Goal: Task Accomplishment & Management: Complete application form

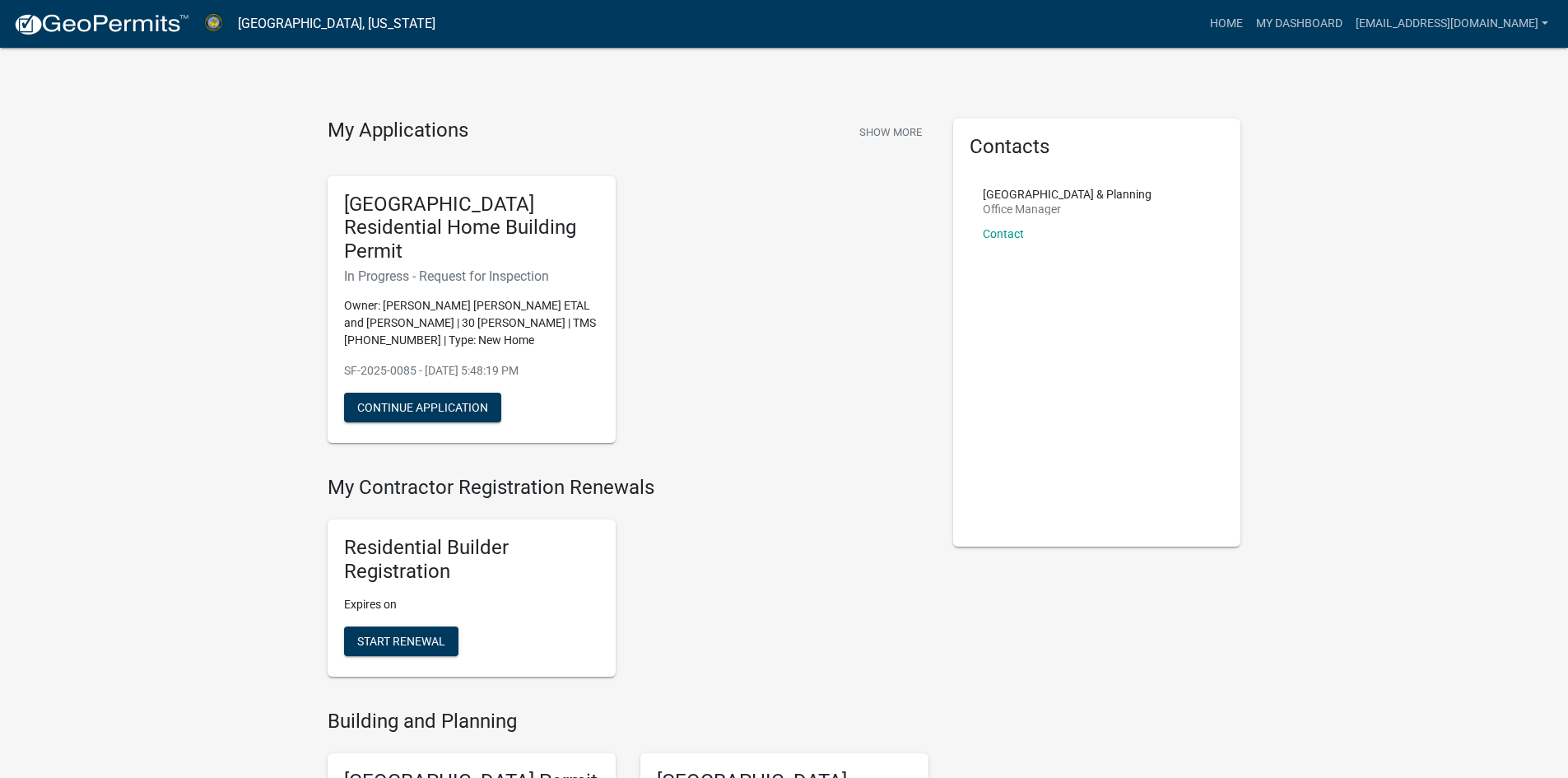
click at [455, 297] on p "Owner: [PERSON_NAME] [PERSON_NAME] ETAL and [PERSON_NAME] | 30 [PERSON_NAME] | …" at bounding box center [471, 323] width 255 height 52
click at [418, 392] on button "Continue Application" at bounding box center [423, 407] width 157 height 29
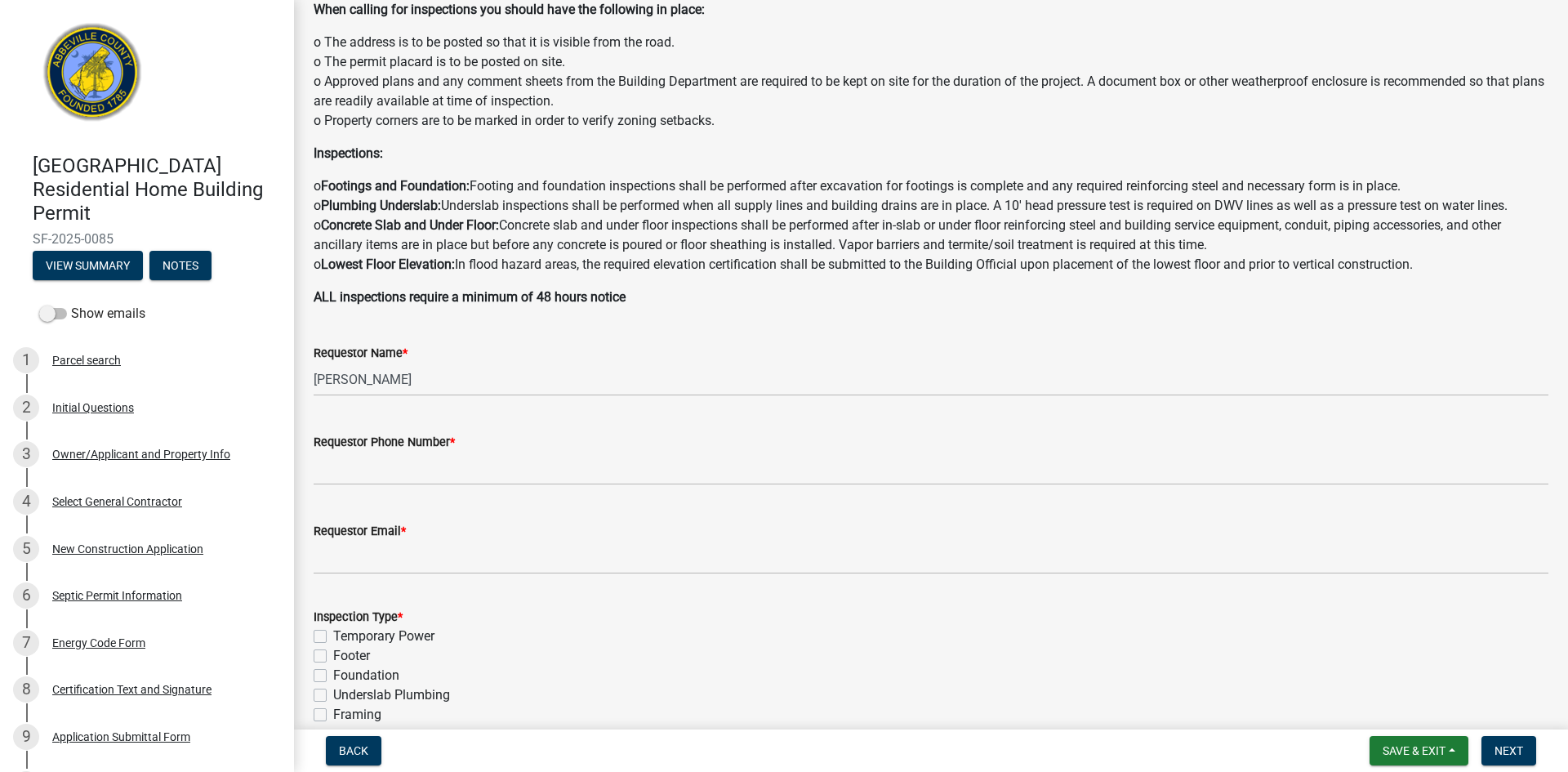
scroll to position [81, 0]
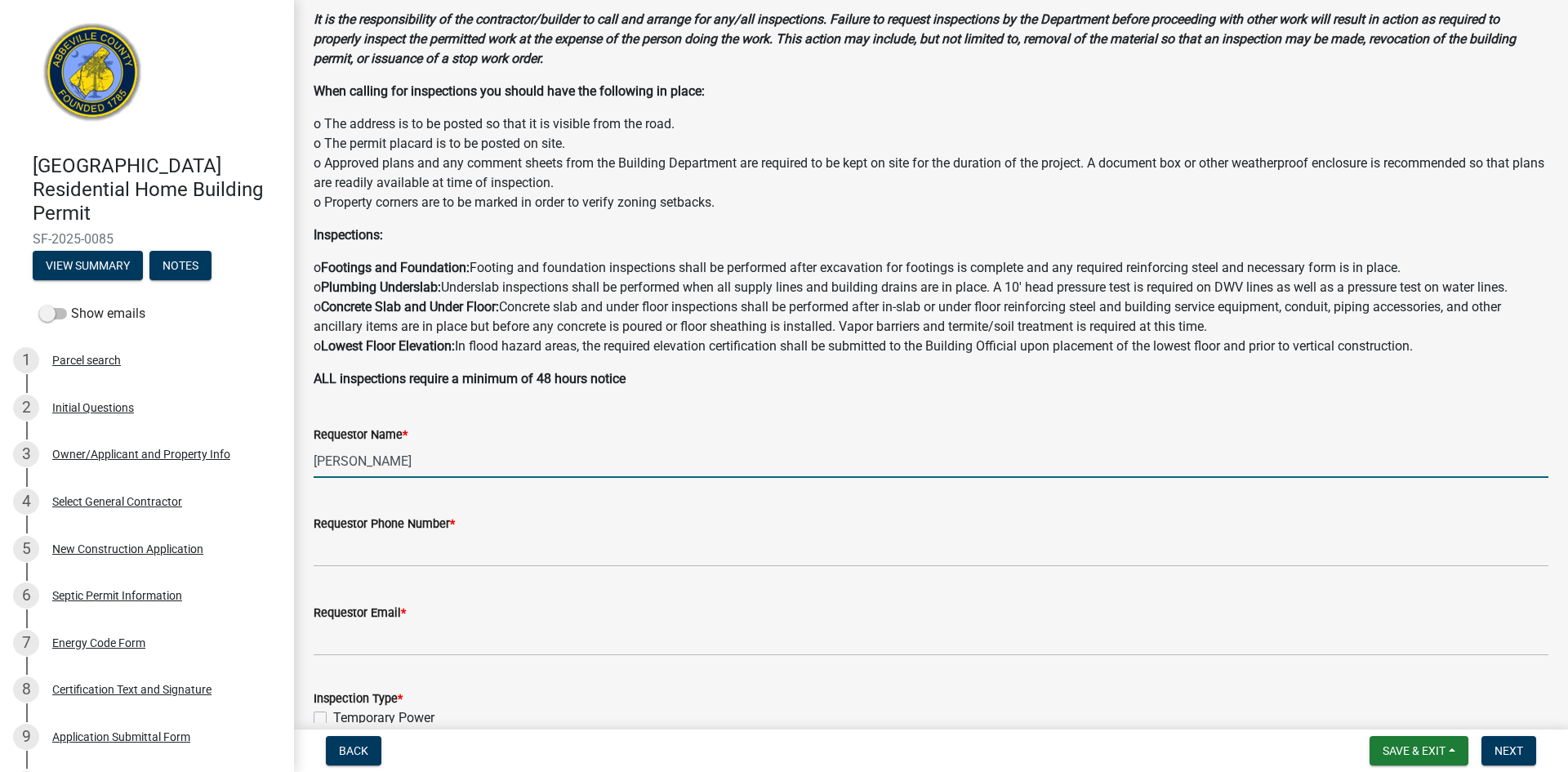
click at [414, 457] on input "[PERSON_NAME]" at bounding box center [931, 461] width 1235 height 33
drag, startPoint x: 423, startPoint y: 461, endPoint x: 301, endPoint y: 457, distance: 122.1
click at [301, 457] on div "Requestor Name * [PERSON_NAME]" at bounding box center [931, 439] width 1259 height 76
type input "[PERSON_NAME]"
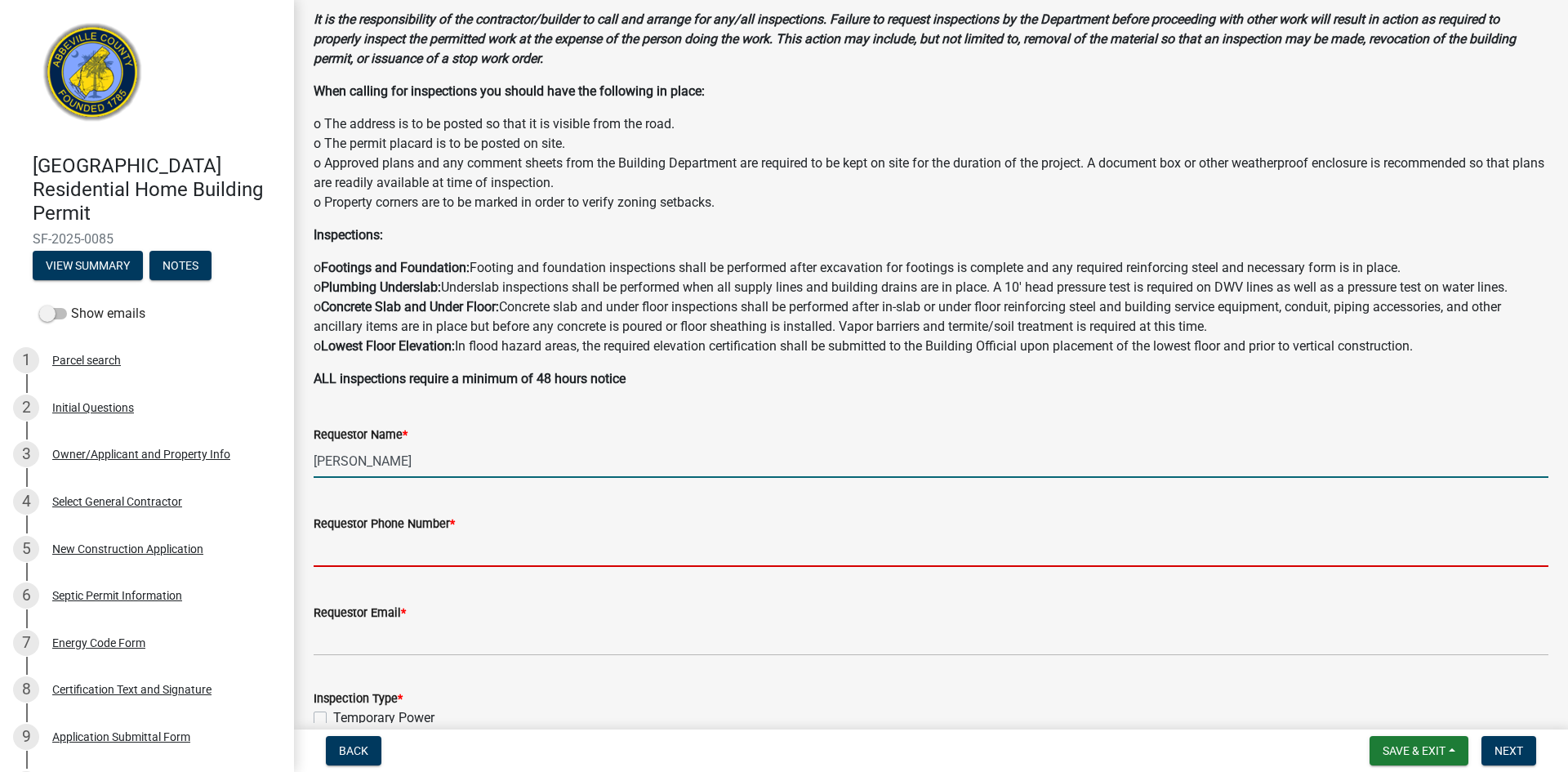
type input "8647720433"
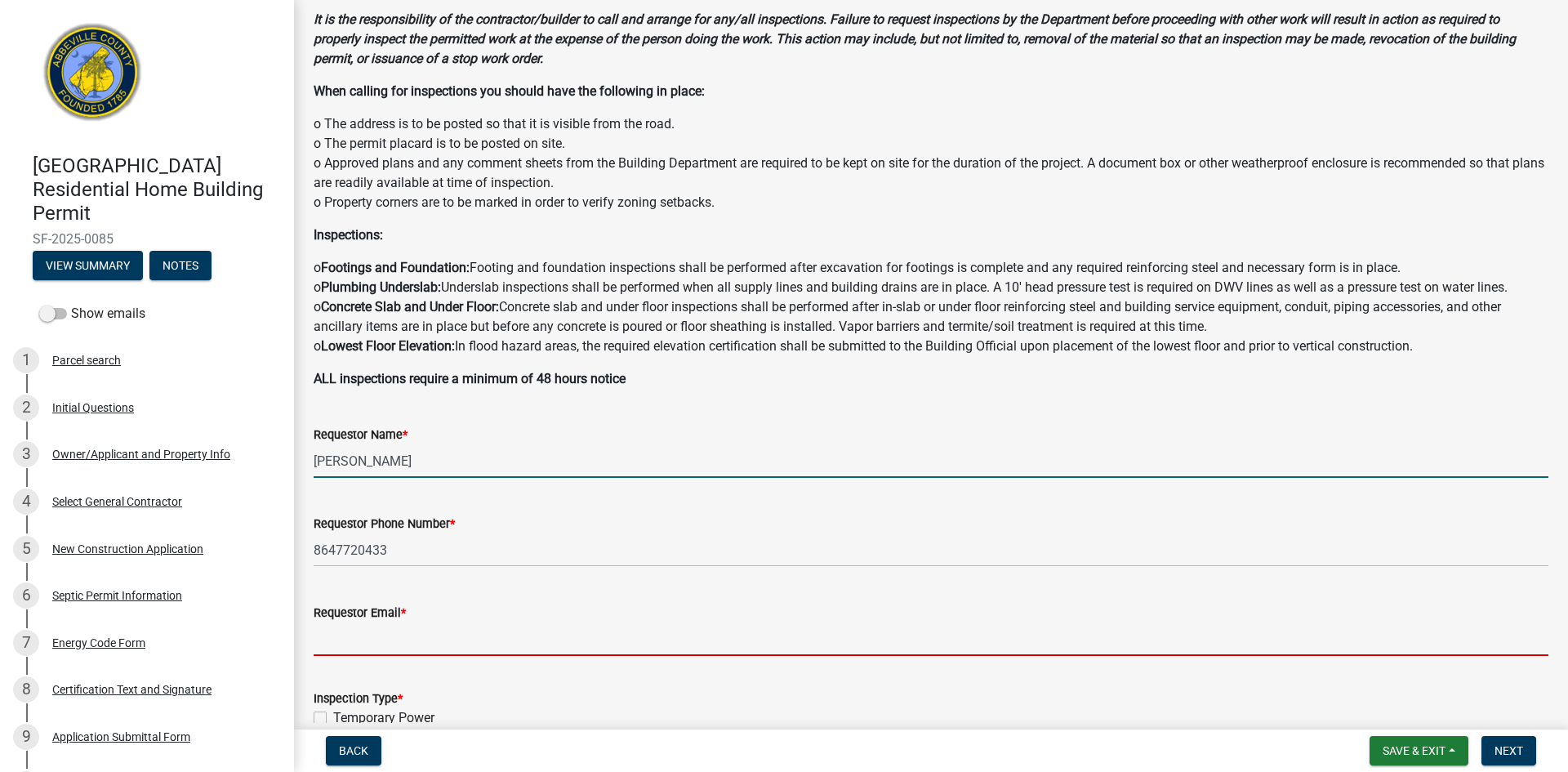
type input "[EMAIL_ADDRESS][DOMAIN_NAME]"
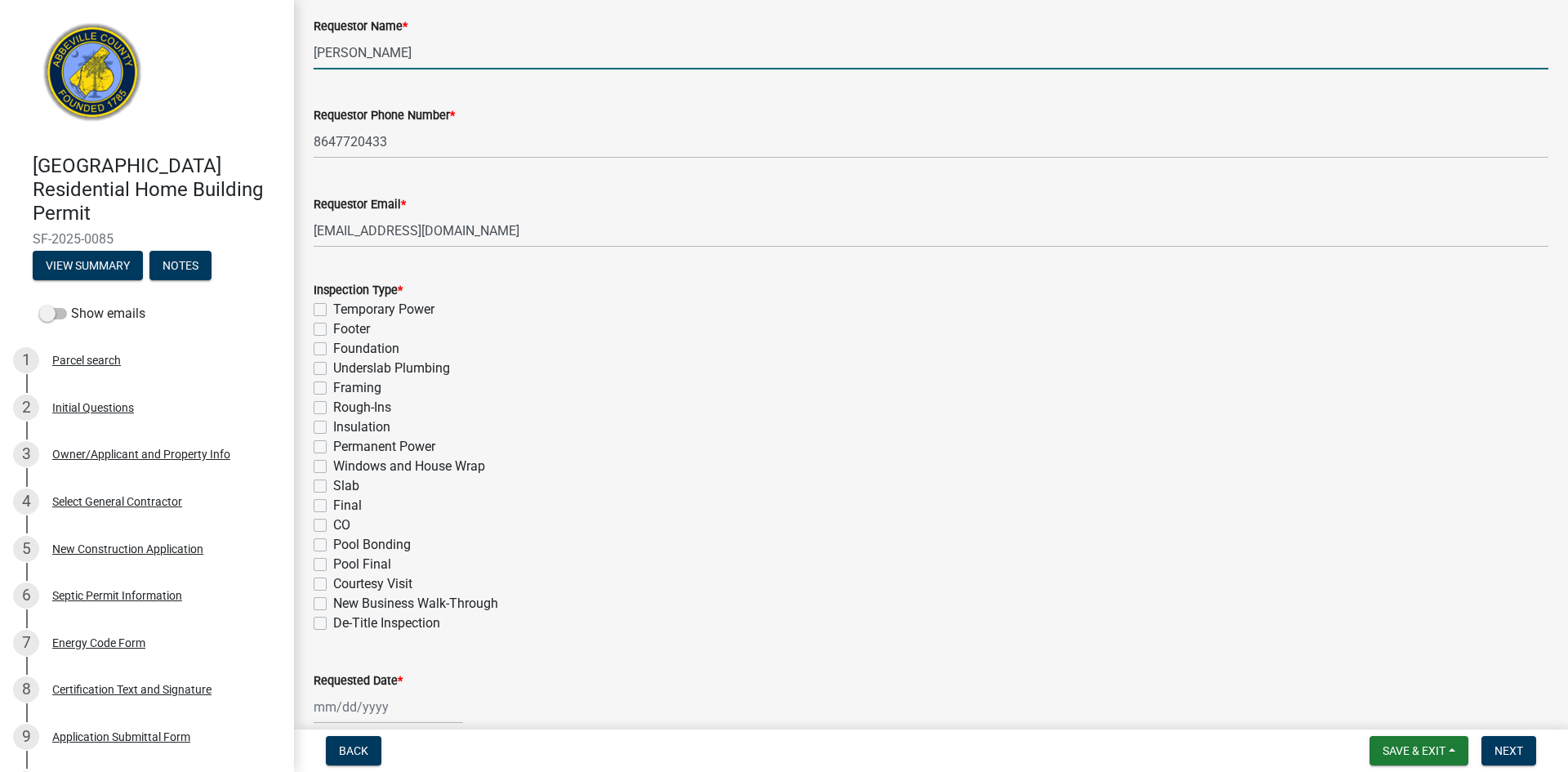
scroll to position [572, 0]
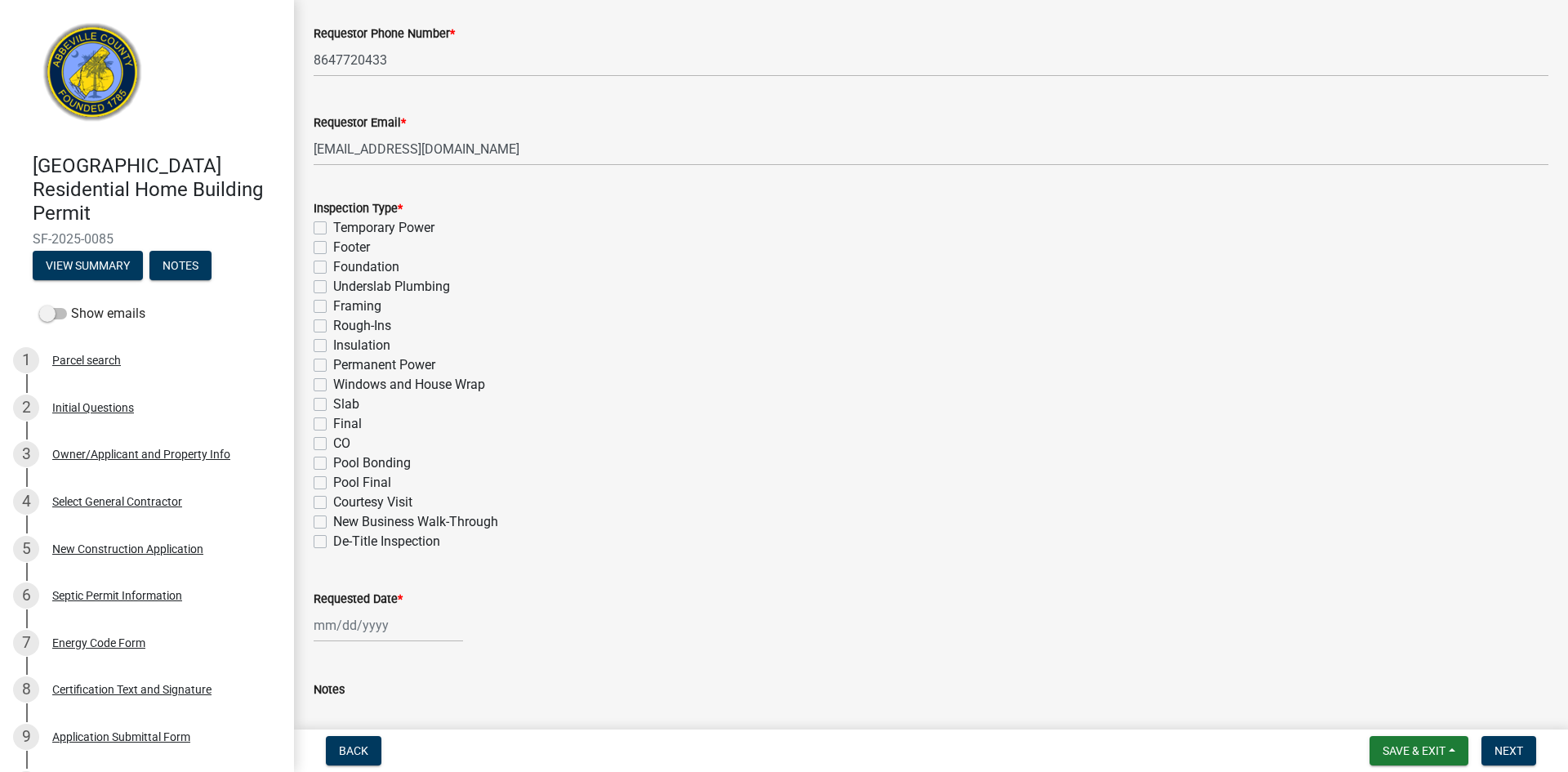
click at [333, 266] on label "Foundation" at bounding box center [366, 267] width 66 height 20
click at [333, 266] on input "Foundation" at bounding box center [338, 262] width 11 height 11
checkbox input "true"
checkbox input "false"
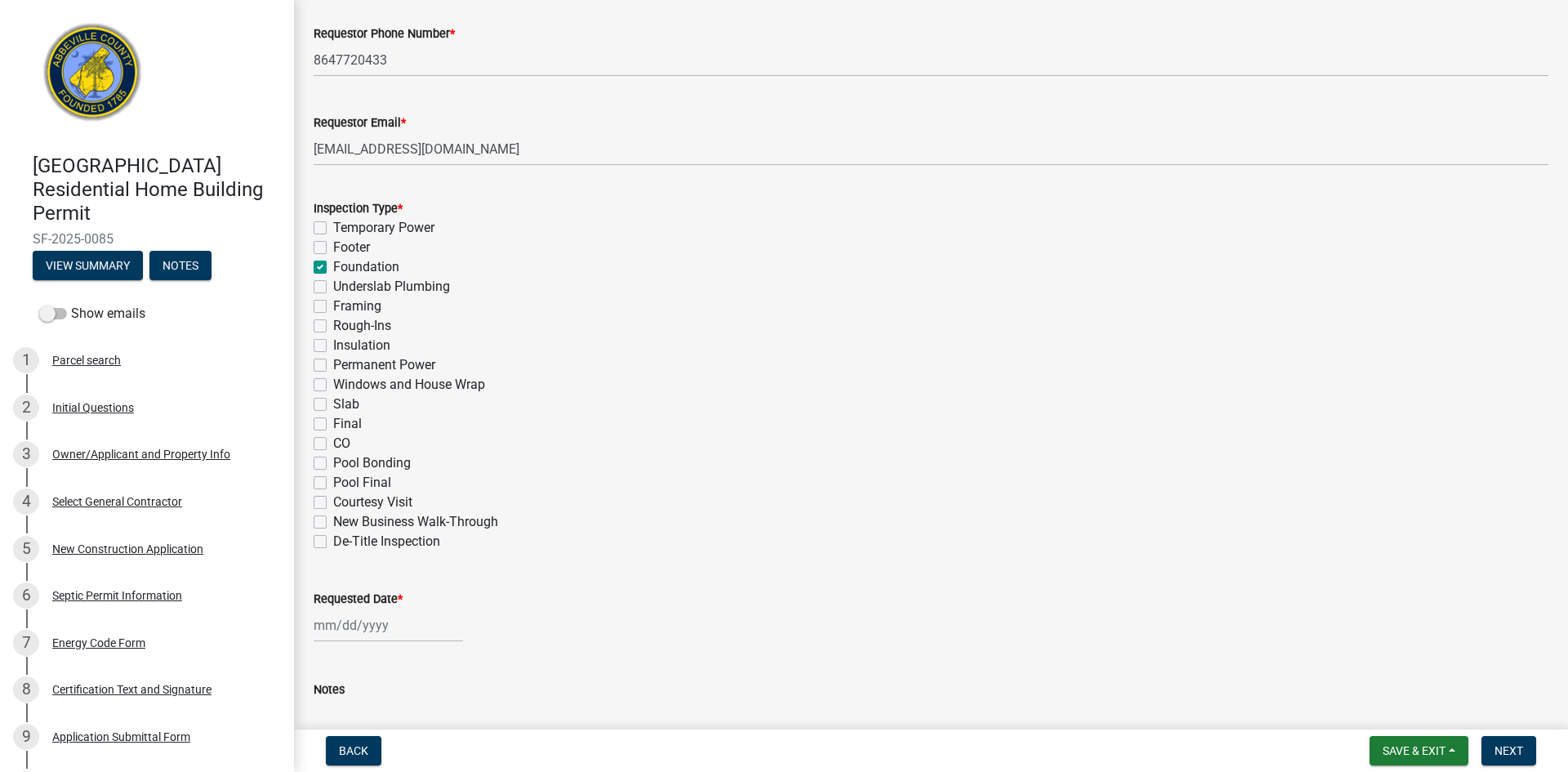
checkbox input "true"
checkbox input "false"
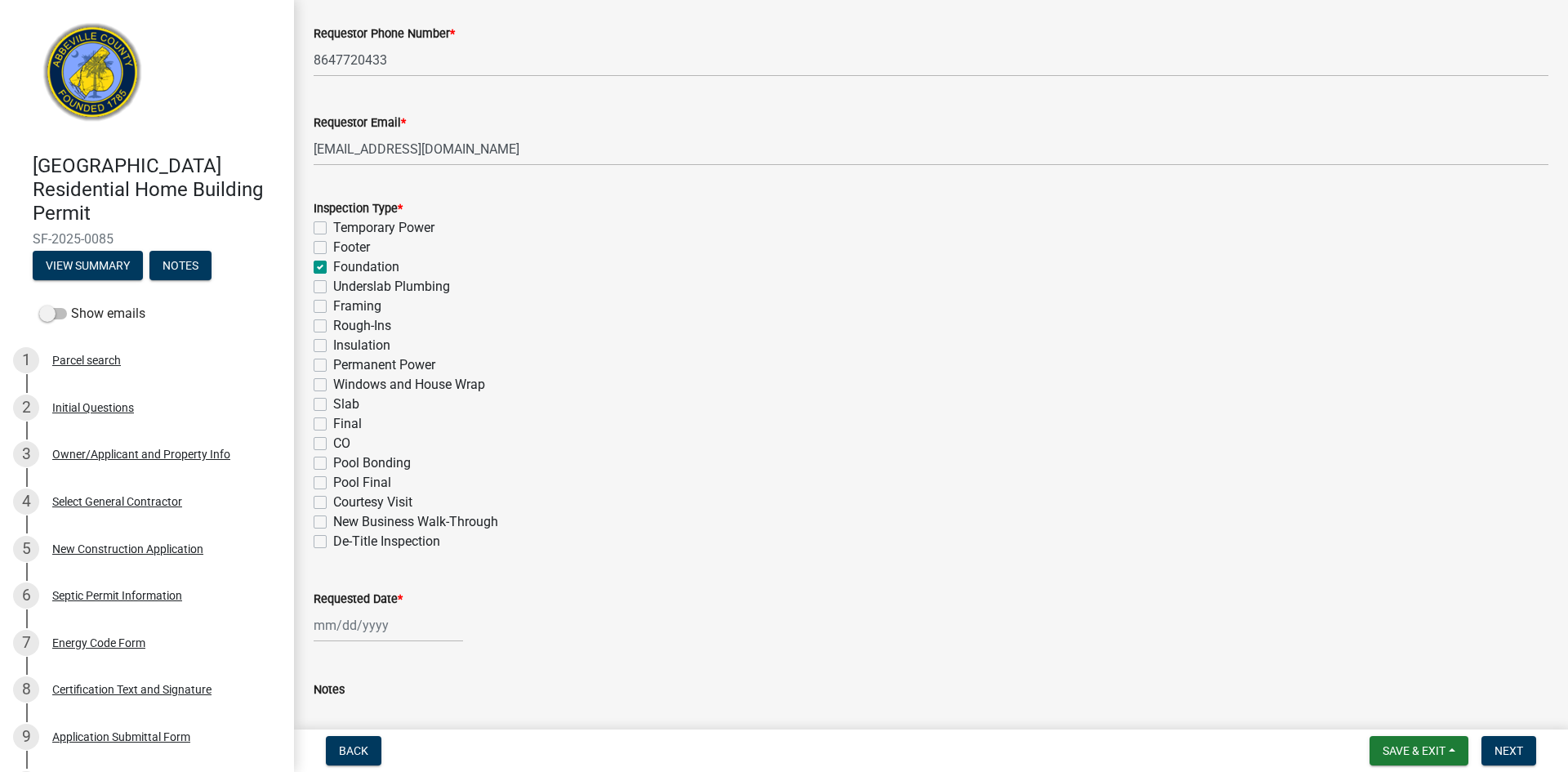
checkbox input "false"
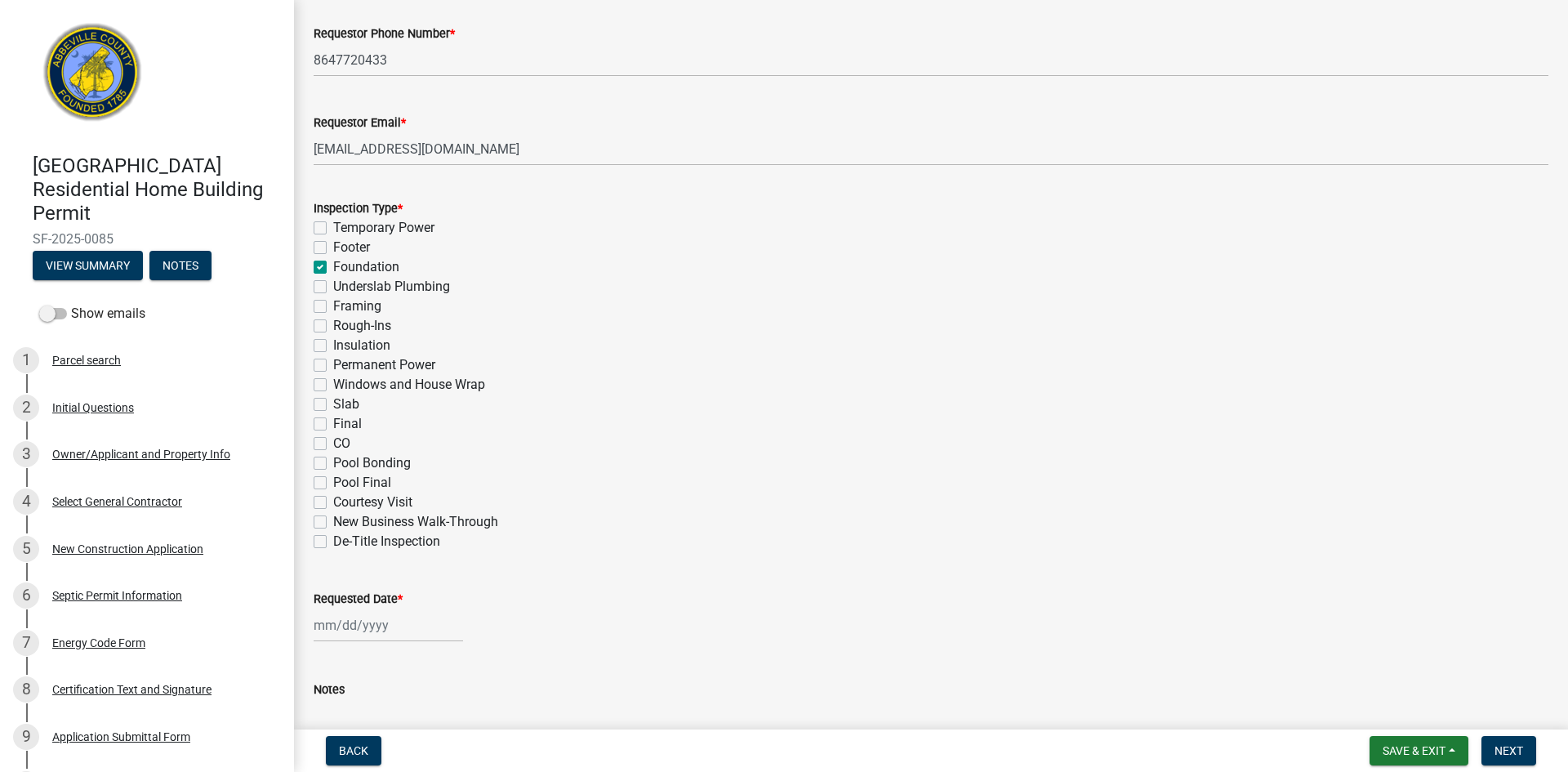
checkbox input "false"
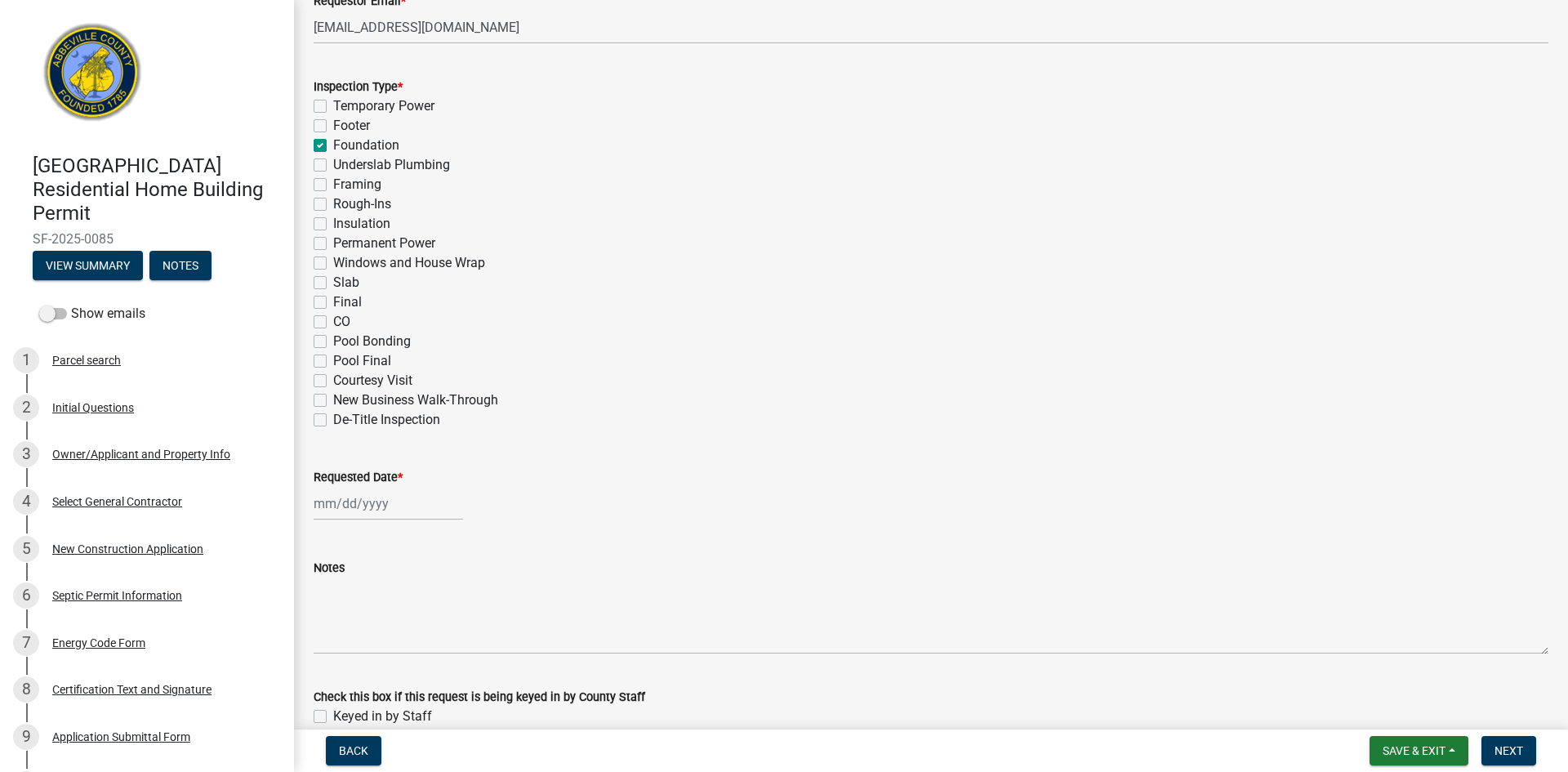
scroll to position [775, 0]
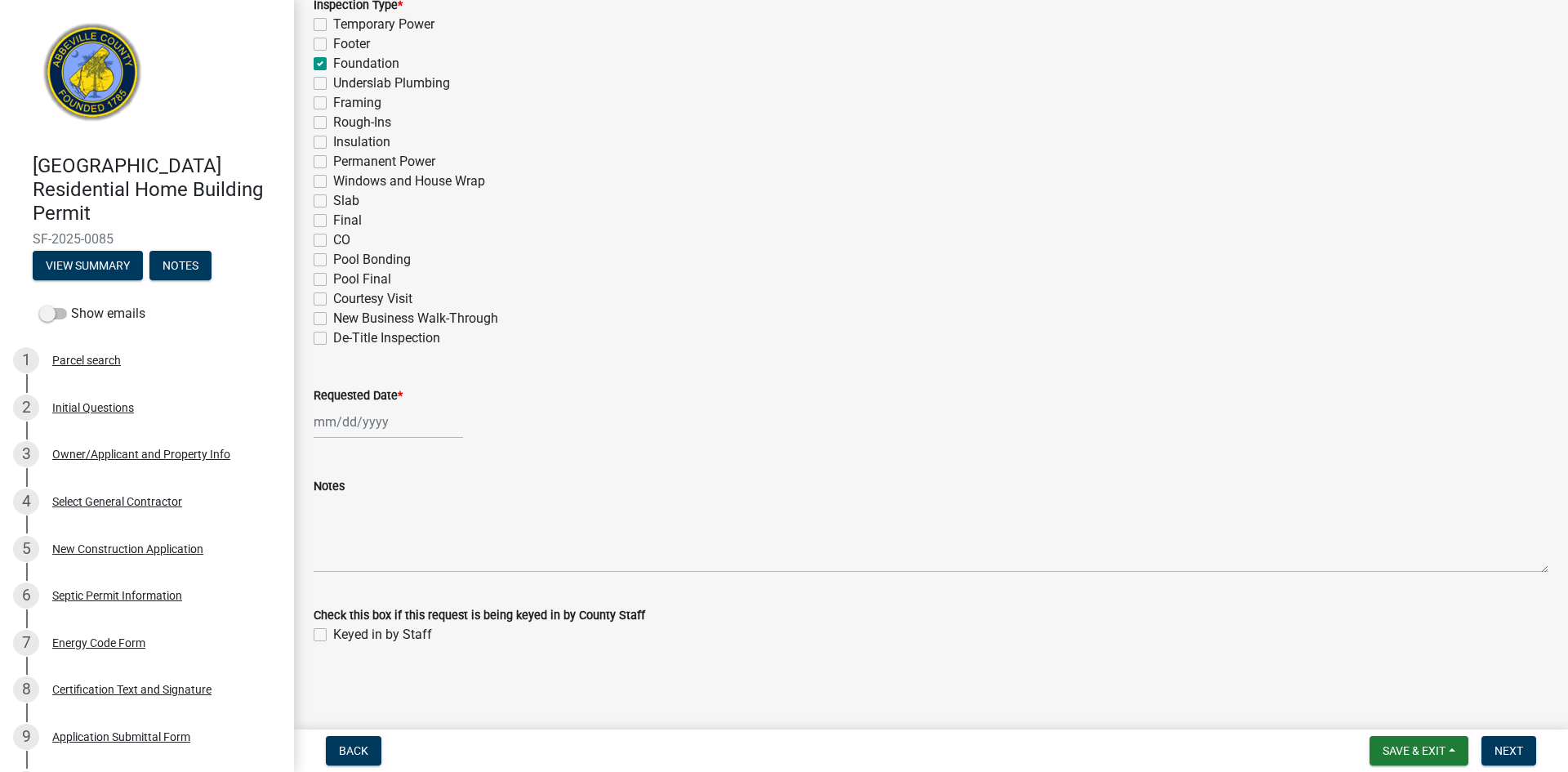
select select "10"
select select "2025"
click at [350, 427] on div "[PERSON_NAME] Feb Mar Apr [PERSON_NAME][DATE] Oct Nov [DATE] 1526 1527 1528 152…" at bounding box center [388, 422] width 149 height 33
click at [356, 534] on div "7" at bounding box center [355, 535] width 26 height 26
type input "[DATE]"
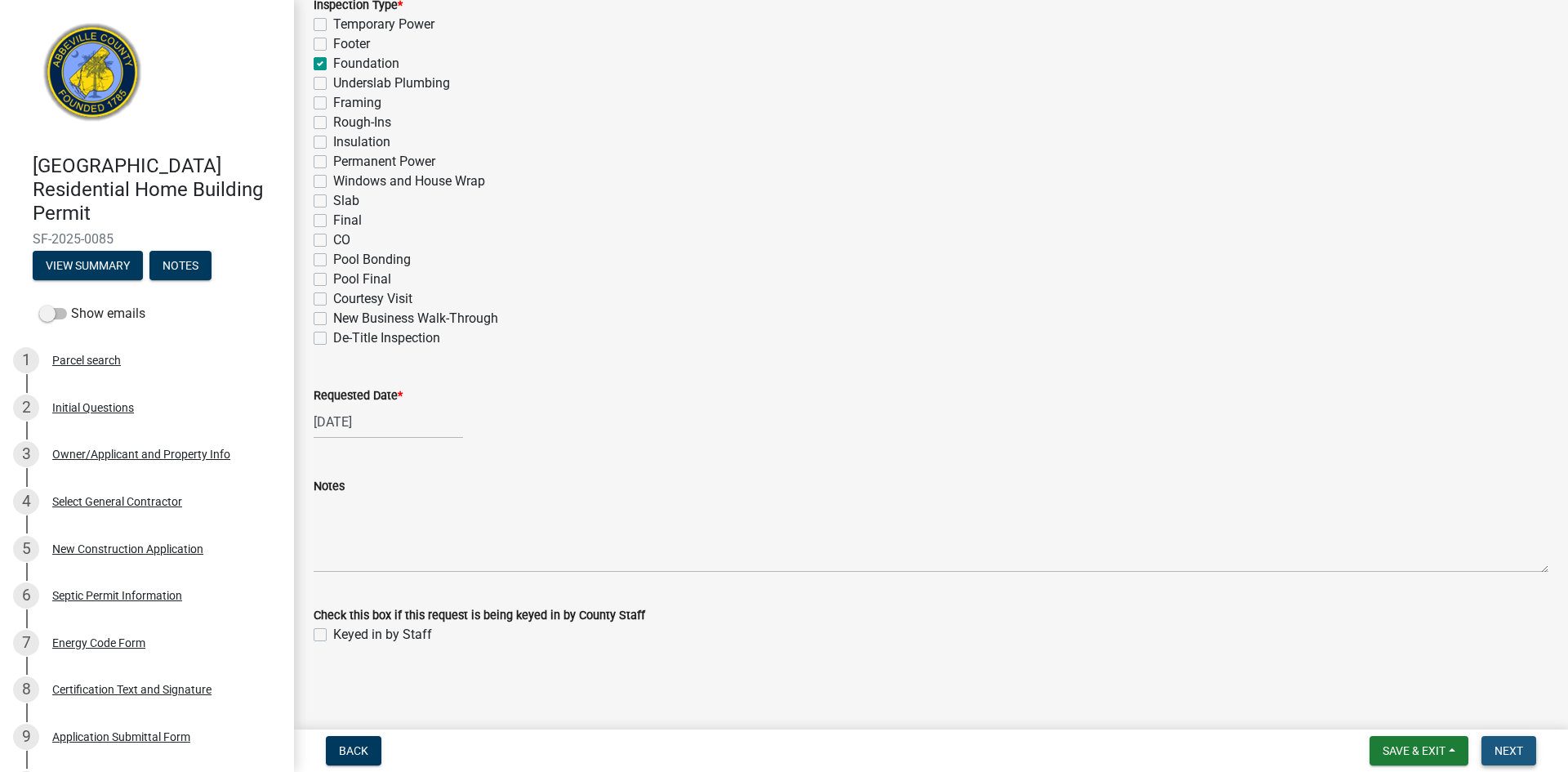
click at [1518, 751] on span "Next" at bounding box center [1508, 750] width 28 height 13
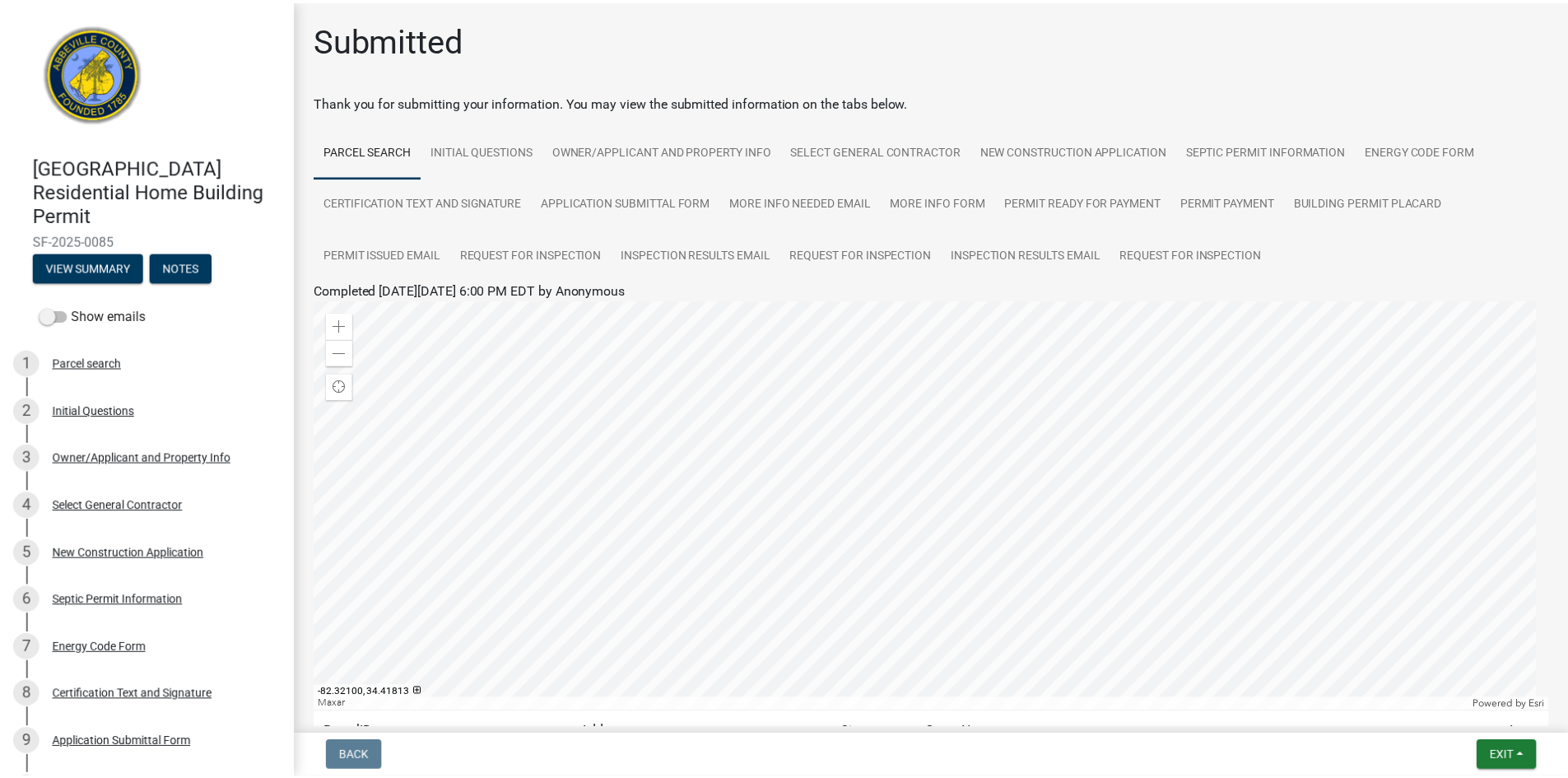
scroll to position [161, 0]
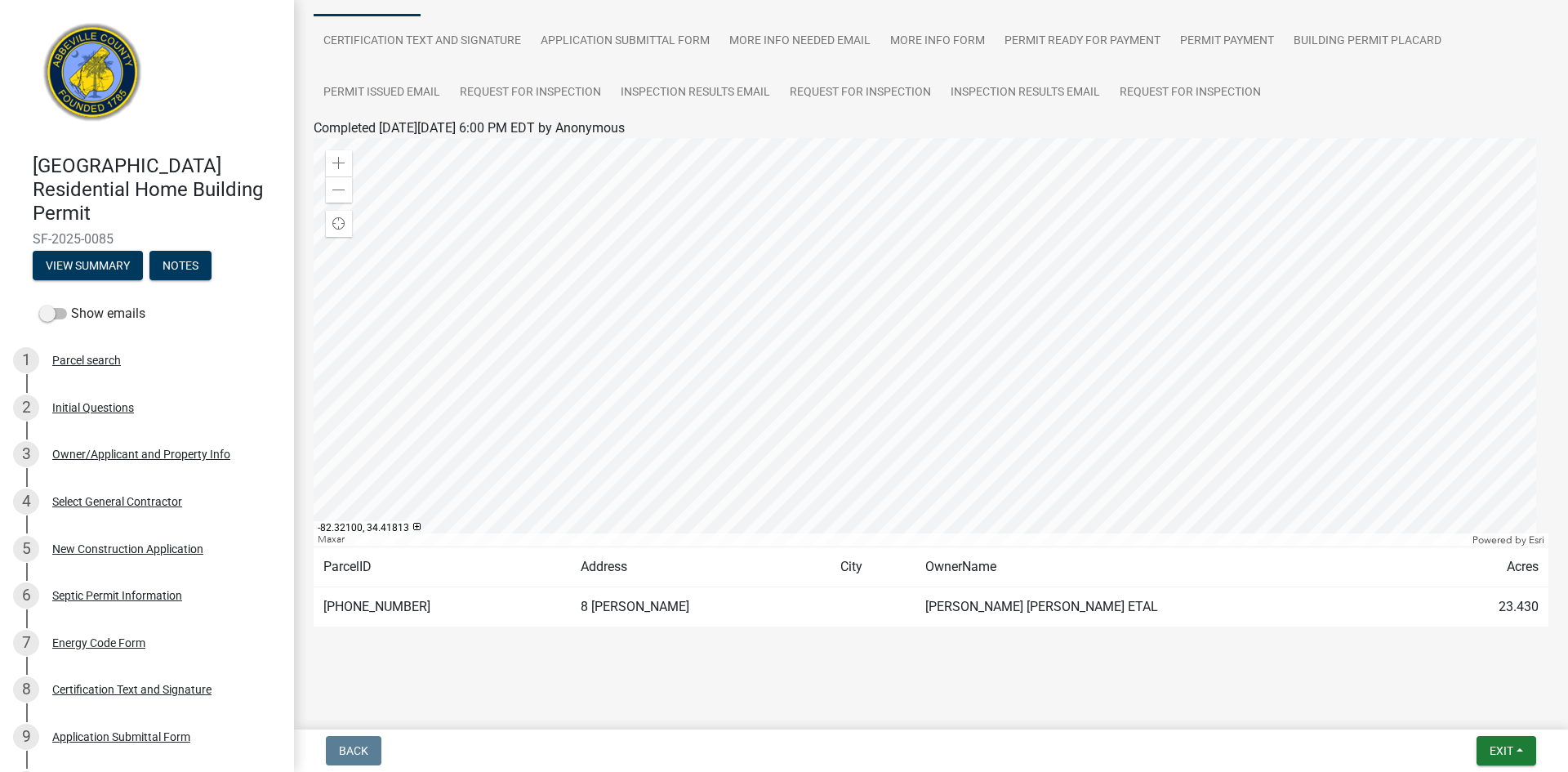
click at [1502, 735] on nav "Back Exit Save Save & Exit" at bounding box center [931, 750] width 1274 height 42
click at [1494, 745] on span "Exit" at bounding box center [1501, 750] width 24 height 13
click at [1488, 710] on button "Save & Exit" at bounding box center [1470, 707] width 130 height 39
